Goal: Task Accomplishment & Management: Manage account settings

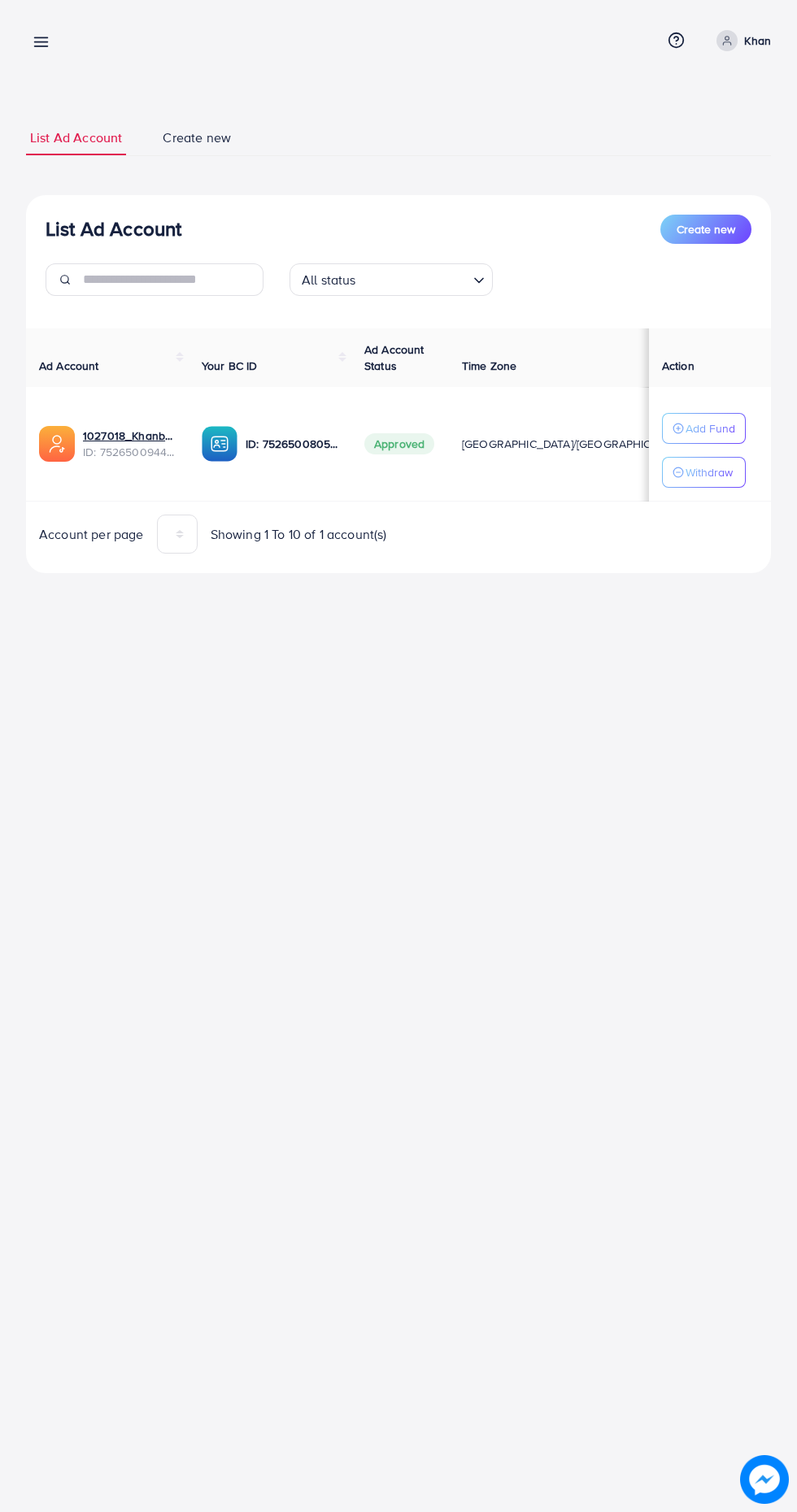
click at [463, 753] on div "My ad accounts Help Center Contact Support Term and policy About Us Khan Profil…" at bounding box center [398, 756] width 797 height 1512
click at [84, 435] on link "1027018_Khanbhia_1752400071646" at bounding box center [129, 436] width 93 height 17
